Goal: Task Accomplishment & Management: Manage account settings

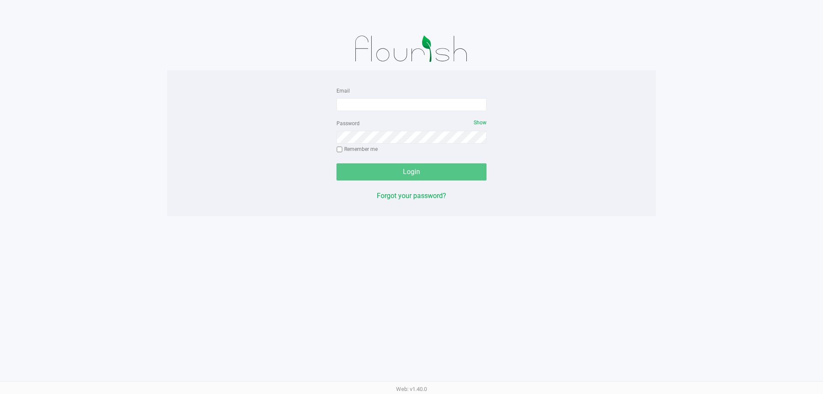
click at [421, 114] on form "Email Password Show Remember me Login" at bounding box center [411, 132] width 150 height 95
click at [420, 108] on input "Email" at bounding box center [411, 104] width 150 height 13
type input "ahouk@liveparallel.com"
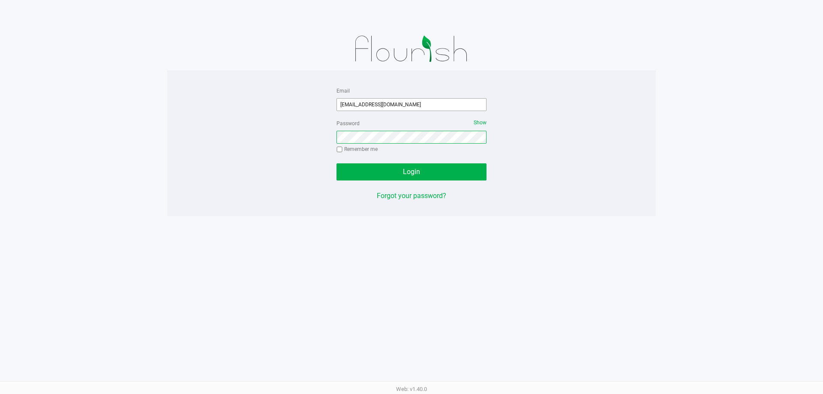
click at [336, 163] on button "Login" at bounding box center [411, 171] width 150 height 17
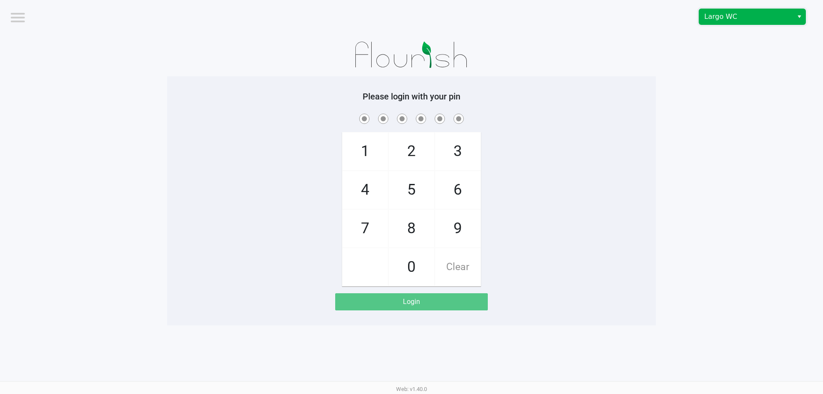
click at [734, 11] on span "Largo WC" at bounding box center [746, 16] width 94 height 15
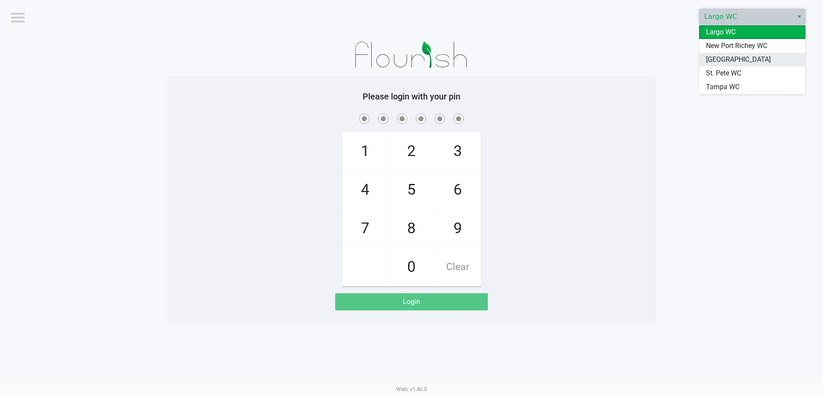
click at [723, 55] on span "South Tampa WC" at bounding box center [738, 59] width 65 height 10
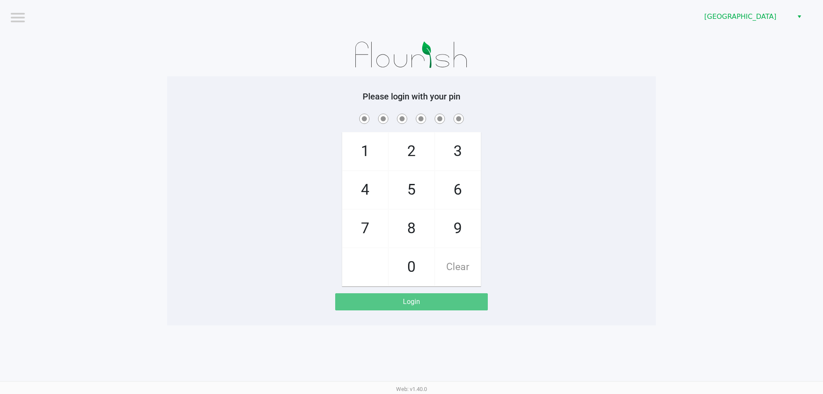
click at [635, 117] on span at bounding box center [412, 118] width 476 height 13
click at [459, 233] on span "9" at bounding box center [457, 229] width 45 height 38
checkbox input "true"
click at [408, 253] on span "0" at bounding box center [411, 267] width 45 height 38
checkbox input "true"
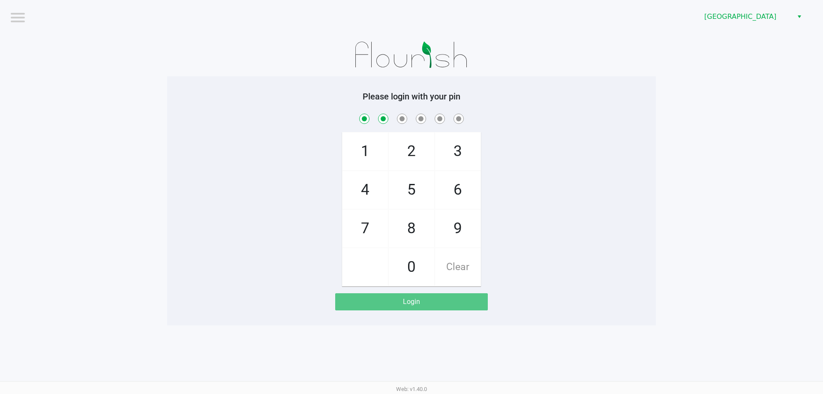
drag, startPoint x: 406, startPoint y: 200, endPoint x: 411, endPoint y: 189, distance: 12.3
click at [406, 199] on span "5" at bounding box center [411, 190] width 45 height 38
checkbox input "true"
click at [440, 145] on span "3" at bounding box center [457, 151] width 45 height 38
checkbox input "true"
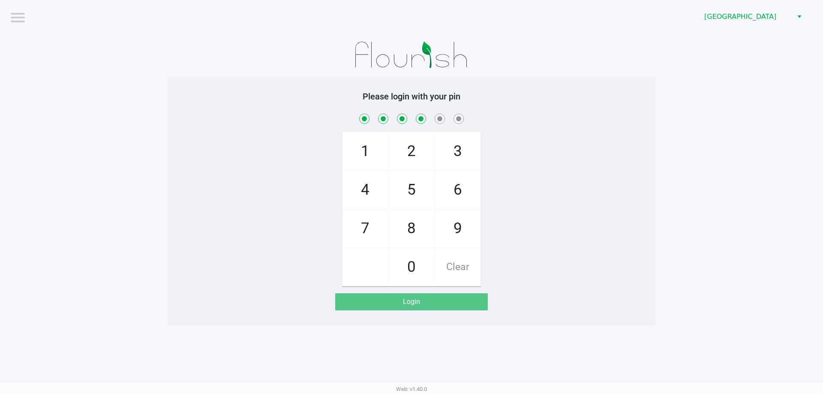
click at [435, 219] on span "9" at bounding box center [457, 229] width 45 height 38
checkbox input "true"
click at [413, 256] on span "0" at bounding box center [411, 267] width 45 height 38
checkbox input "true"
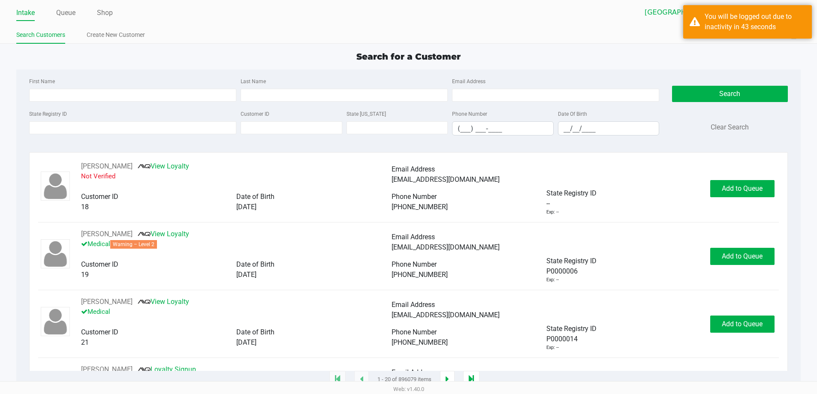
click at [724, 48] on app-point-of-sale "Intake Queue Shop South Tampa WC Ada Houk Search Customers Create New Customer …" at bounding box center [408, 190] width 817 height 380
click at [751, 27] on div "You will be logged out due to inactivity in 43 seconds" at bounding box center [754, 22] width 101 height 21
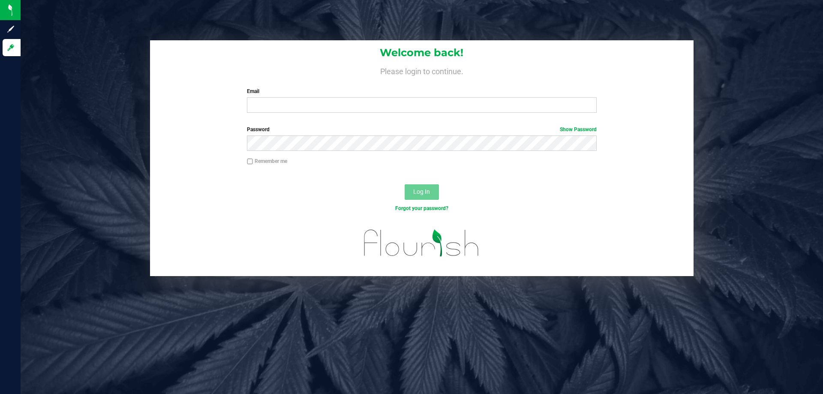
click at [359, 117] on div "Welcome back! Please login to continue. Email Required Please format your email…" at bounding box center [422, 79] width 544 height 79
click at [359, 108] on input "Email" at bounding box center [421, 104] width 349 height 15
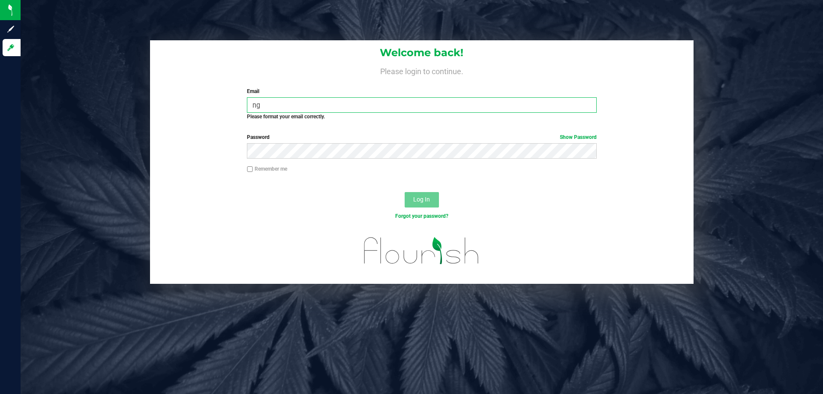
type input "n"
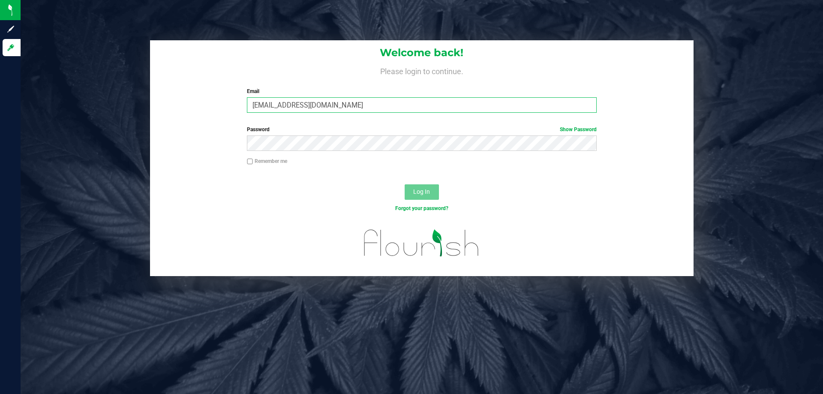
type input "[EMAIL_ADDRESS][DOMAIN_NAME]"
click at [405, 184] on button "Log In" at bounding box center [422, 191] width 34 height 15
